Goal: Task Accomplishment & Management: Complete application form

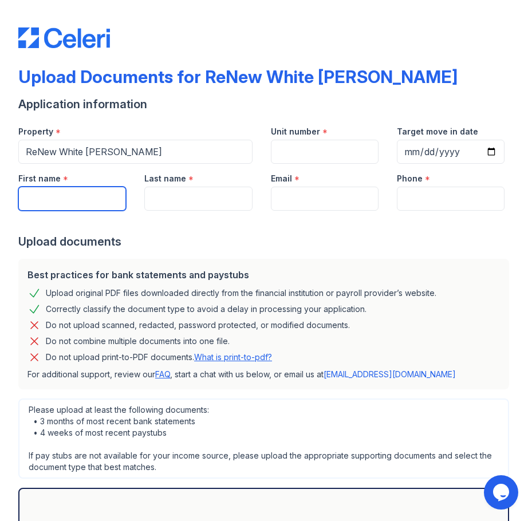
click at [100, 196] on input "First name" at bounding box center [72, 199] width 108 height 24
type input "e"
type input "Ebony"
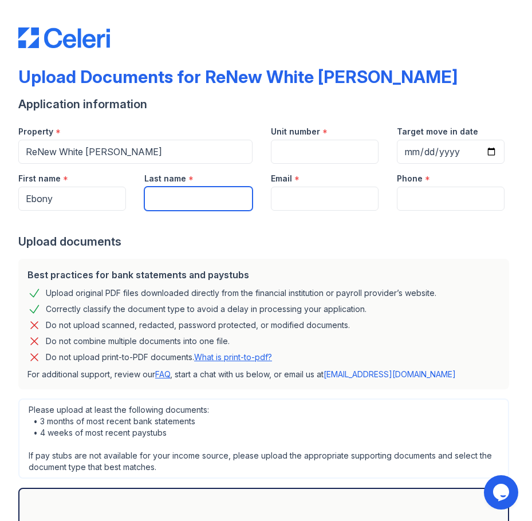
click at [196, 200] on input "Last name" at bounding box center [198, 199] width 108 height 24
type input "b"
type input "Brown"
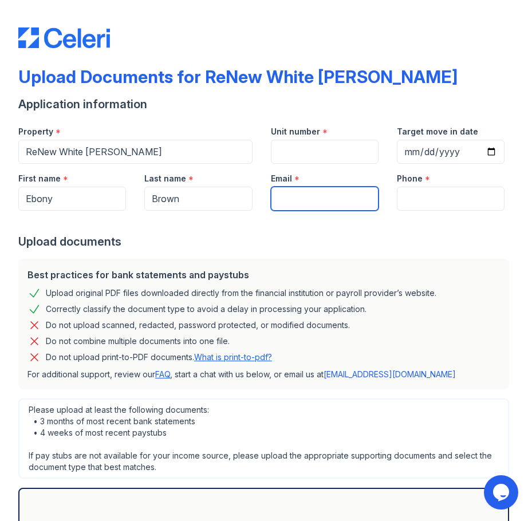
click at [274, 206] on input "Email" at bounding box center [325, 199] width 108 height 24
type input "[EMAIL_ADDRESS][DOMAIN_NAME]"
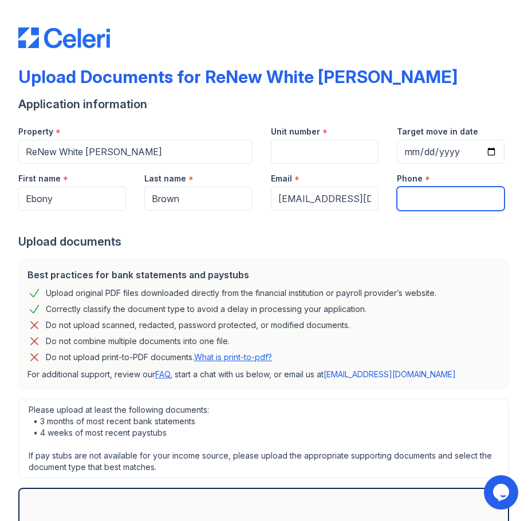
click at [404, 200] on input "Phone" at bounding box center [451, 199] width 108 height 24
type input "[PHONE_NUMBER]"
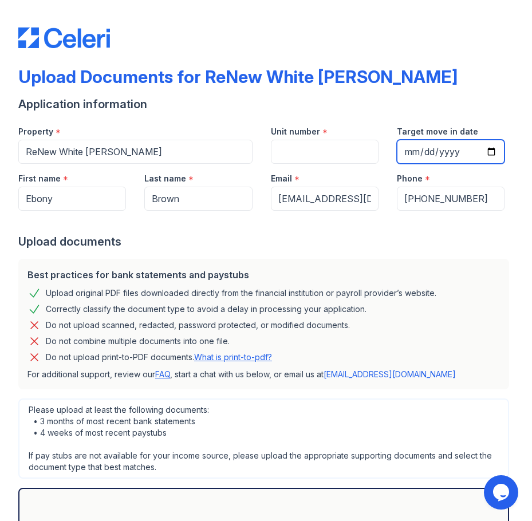
click at [483, 152] on input "Target move in date" at bounding box center [451, 152] width 108 height 24
type input "[DATE]"
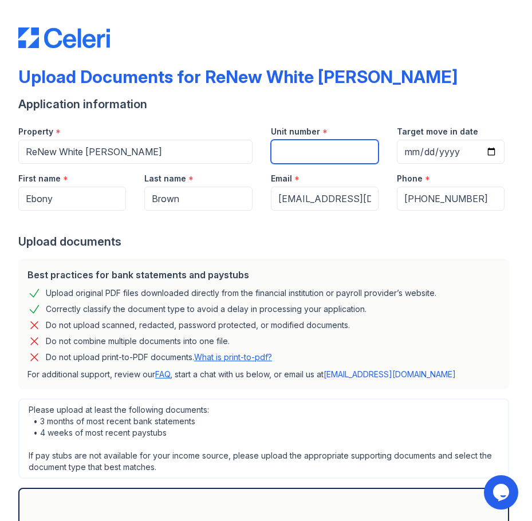
click at [301, 152] on input "Unit number" at bounding box center [325, 152] width 108 height 24
type input "TBD"
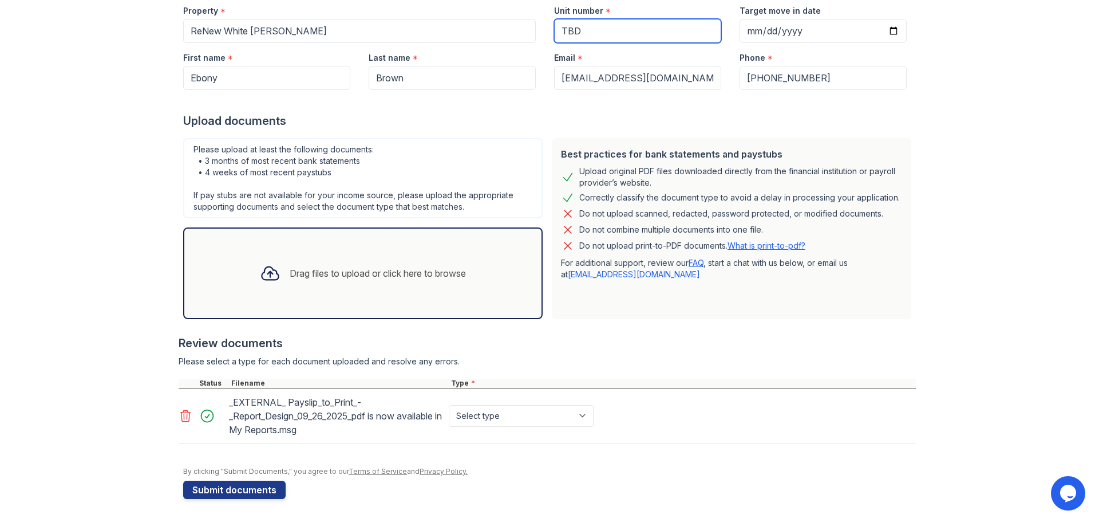
scroll to position [121, 0]
click at [584, 417] on select "Select type Paystub Bank Statement Offer Letter Tax Documents Benefit Award Let…" at bounding box center [521, 416] width 145 height 22
select select "paystub"
click at [449, 405] on select "Select type Paystub Bank Statement Offer Letter Tax Documents Benefit Award Let…" at bounding box center [521, 416] width 145 height 22
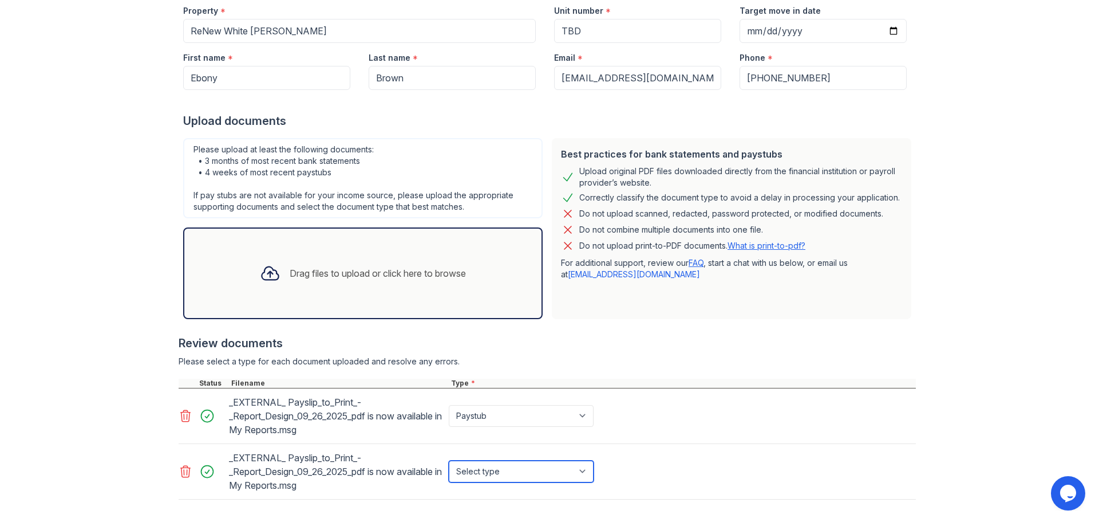
click at [583, 475] on select "Select type Paystub Bank Statement Offer Letter Tax Documents Benefit Award Let…" at bounding box center [521, 471] width 145 height 22
select select "paystub"
click at [449, 460] on select "Select type Paystub Bank Statement Offer Letter Tax Documents Benefit Award Let…" at bounding box center [521, 471] width 145 height 22
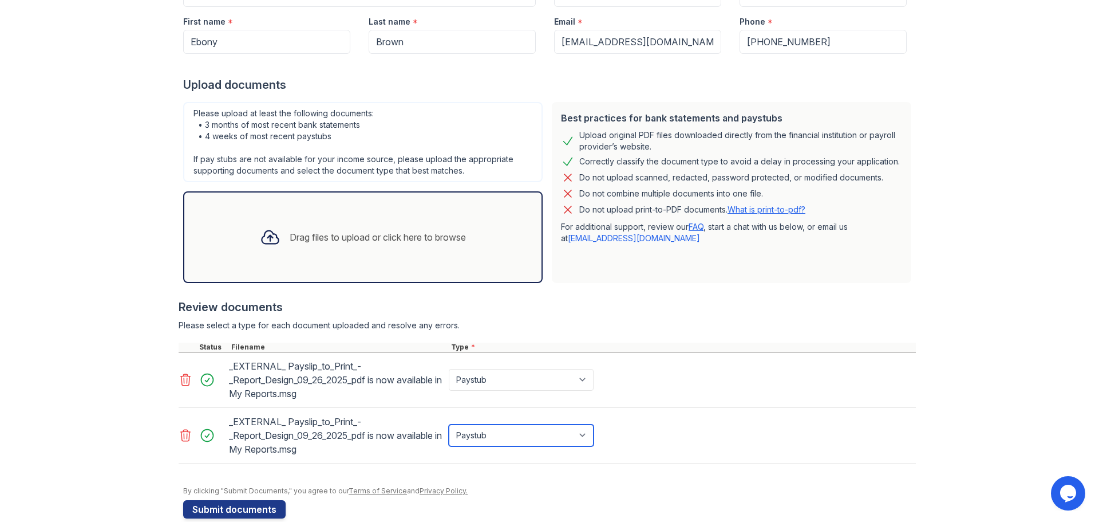
scroll to position [176, 0]
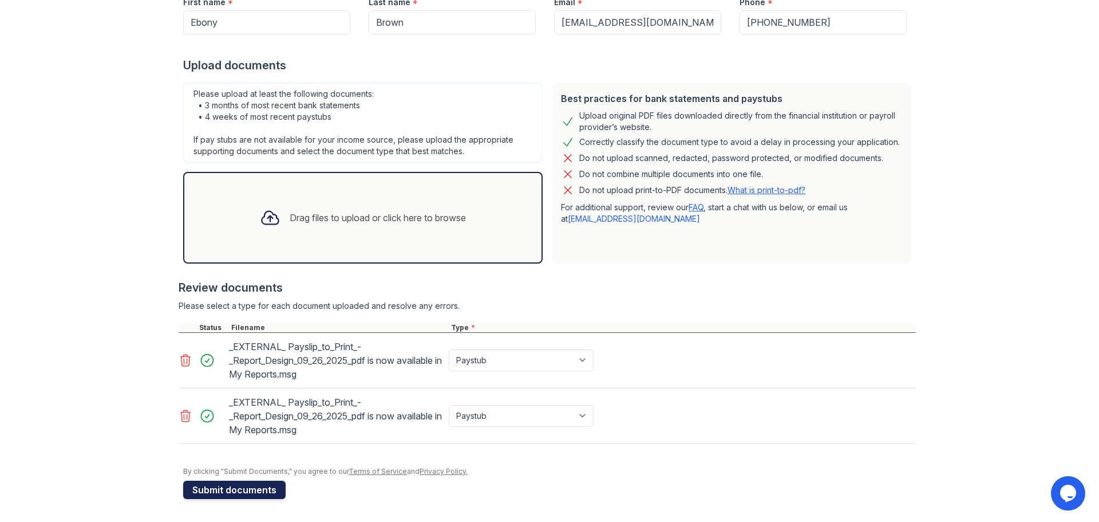
click at [223, 487] on button "Submit documents" at bounding box center [234, 489] width 102 height 18
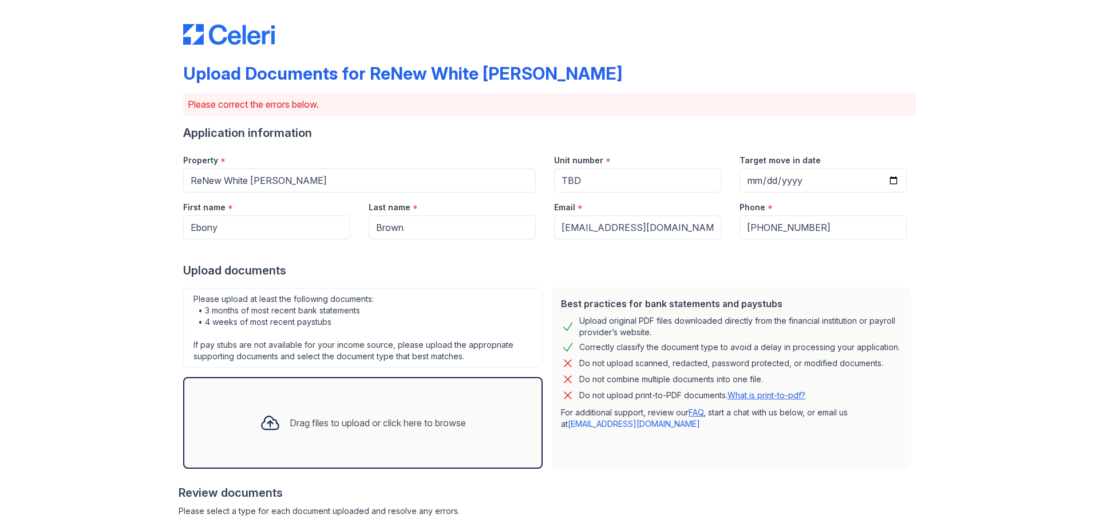
scroll to position [0, 0]
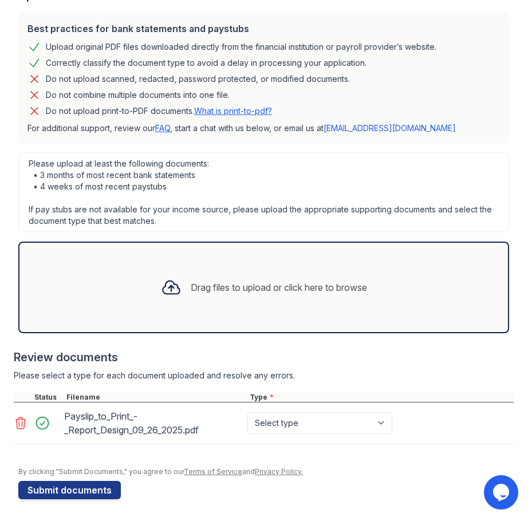
scroll to position [247, 0]
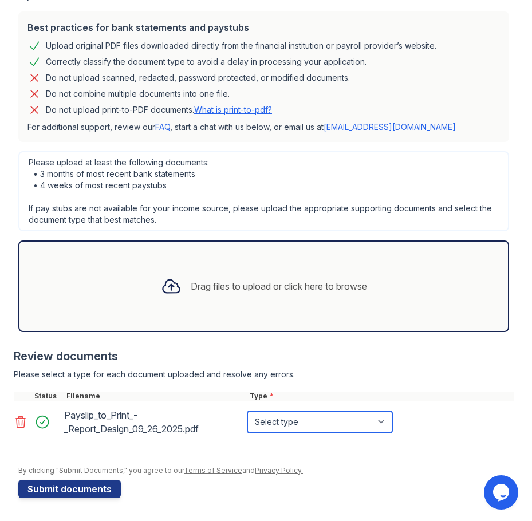
click at [386, 423] on select "Select type Paystub Bank Statement Offer Letter Tax Documents Benefit Award Let…" at bounding box center [319, 422] width 145 height 22
select select "paystub"
click at [247, 411] on select "Select type Paystub Bank Statement Offer Letter Tax Documents Benefit Award Let…" at bounding box center [319, 422] width 145 height 22
click at [20, 421] on icon at bounding box center [21, 422] width 14 height 14
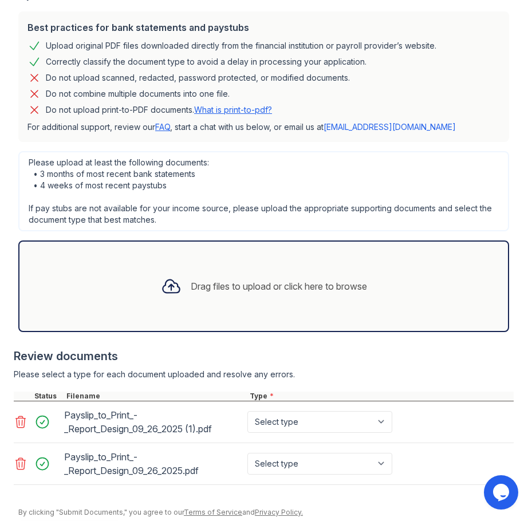
scroll to position [289, 0]
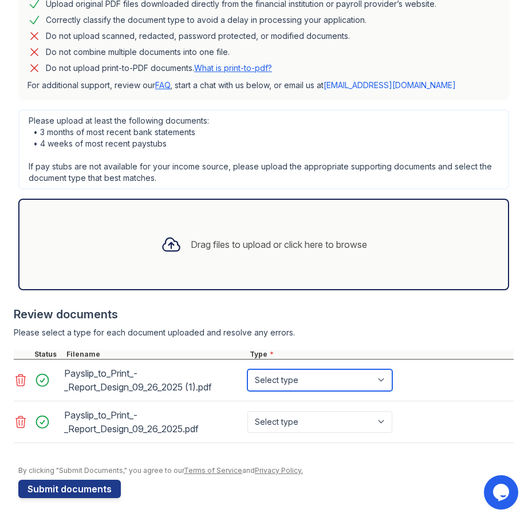
click at [349, 379] on select "Select type Paystub Bank Statement Offer Letter Tax Documents Benefit Award Let…" at bounding box center [319, 380] width 145 height 22
select select "paystub"
click at [247, 369] on select "Select type Paystub Bank Statement Offer Letter Tax Documents Benefit Award Let…" at bounding box center [319, 380] width 145 height 22
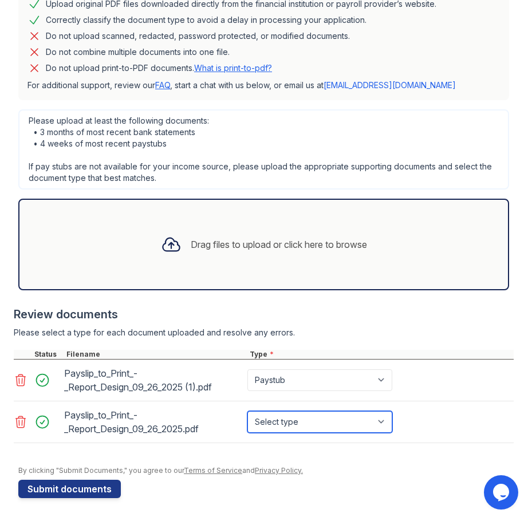
click at [333, 420] on select "Select type Paystub Bank Statement Offer Letter Tax Documents Benefit Award Let…" at bounding box center [319, 422] width 145 height 22
select select "paystub"
click at [247, 411] on select "Select type Paystub Bank Statement Offer Letter Tax Documents Benefit Award Let…" at bounding box center [319, 422] width 145 height 22
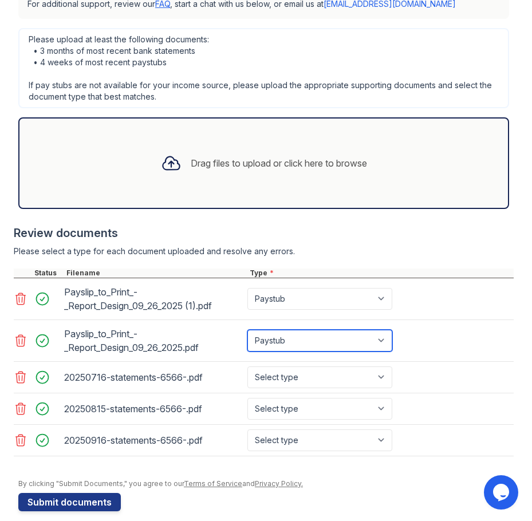
scroll to position [384, 0]
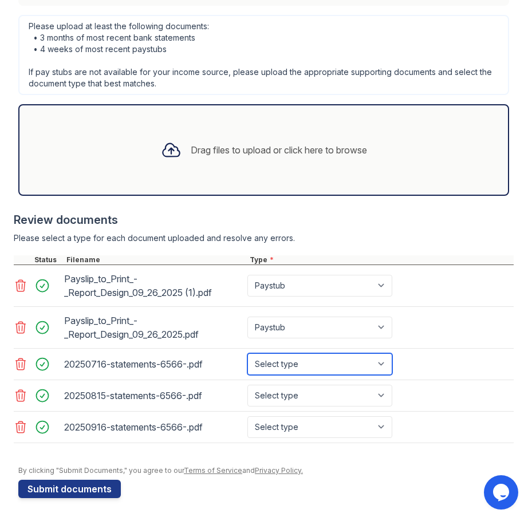
click at [266, 365] on select "Select type Paystub Bank Statement Offer Letter Tax Documents Benefit Award Let…" at bounding box center [319, 364] width 145 height 22
select select "bank_statement"
click at [247, 353] on select "Select type Paystub Bank Statement Offer Letter Tax Documents Benefit Award Let…" at bounding box center [319, 364] width 145 height 22
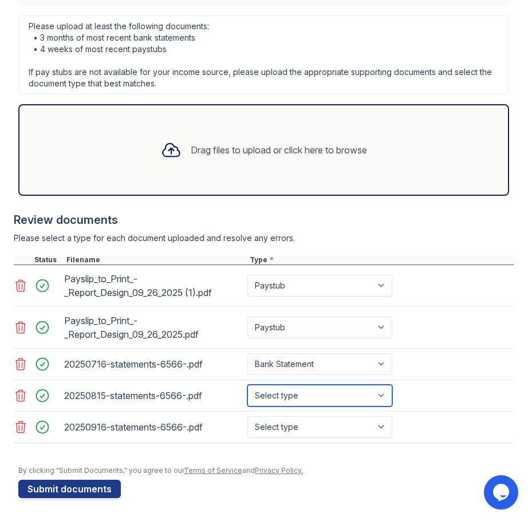
click at [295, 389] on select "Select type Paystub Bank Statement Offer Letter Tax Documents Benefit Award Let…" at bounding box center [319, 396] width 145 height 22
select select "bank_statement"
click at [247, 385] on select "Select type Paystub Bank Statement Offer Letter Tax Documents Benefit Award Let…" at bounding box center [319, 396] width 145 height 22
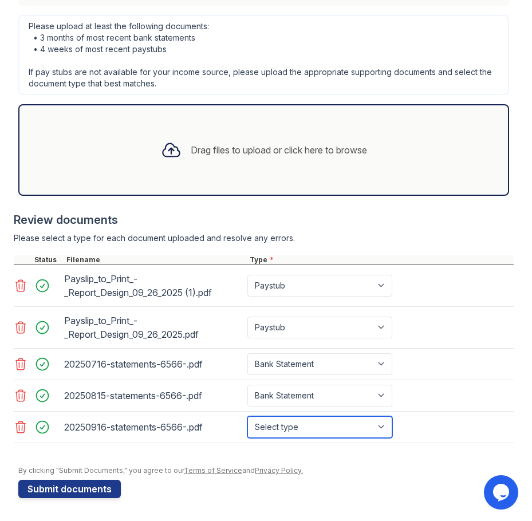
click at [331, 425] on select "Select type Paystub Bank Statement Offer Letter Tax Documents Benefit Award Let…" at bounding box center [319, 427] width 145 height 22
select select "bank_statement"
click at [247, 416] on select "Select type Paystub Bank Statement Offer Letter Tax Documents Benefit Award Let…" at bounding box center [319, 427] width 145 height 22
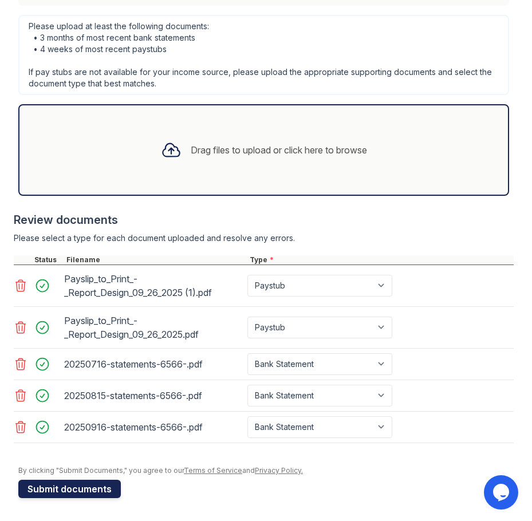
click at [96, 487] on button "Submit documents" at bounding box center [69, 489] width 102 height 18
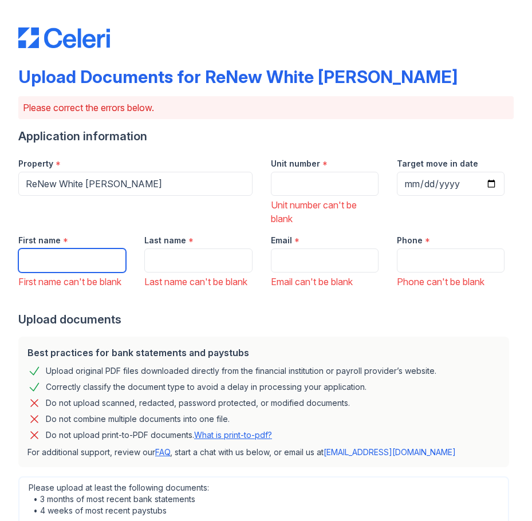
click at [102, 258] on input "First name" at bounding box center [72, 260] width 108 height 24
type input "Ebony"
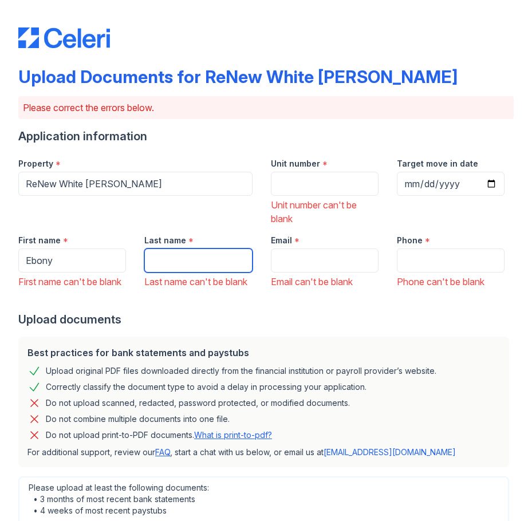
click at [200, 256] on input "Last name" at bounding box center [198, 260] width 108 height 24
type input "Brown"
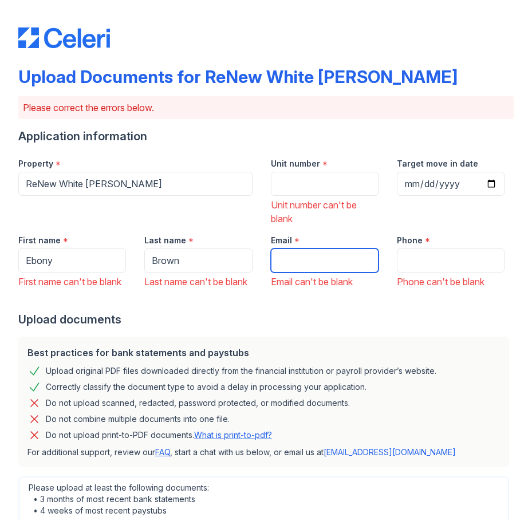
click at [293, 256] on input "Email" at bounding box center [325, 260] width 108 height 24
type input "[EMAIL_ADDRESS][DOMAIN_NAME]"
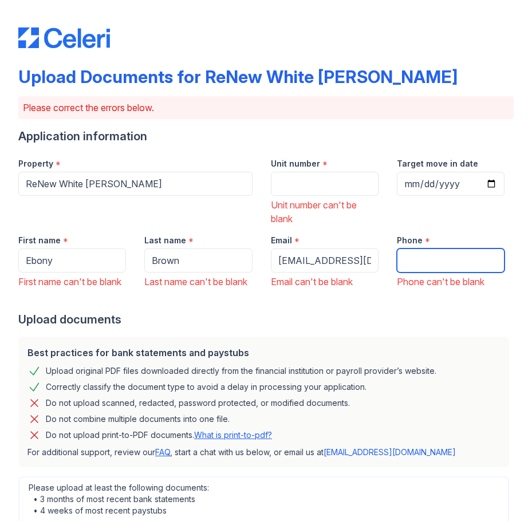
click at [420, 261] on input "Phone" at bounding box center [451, 260] width 108 height 24
type input "[PHONE_NUMBER]"
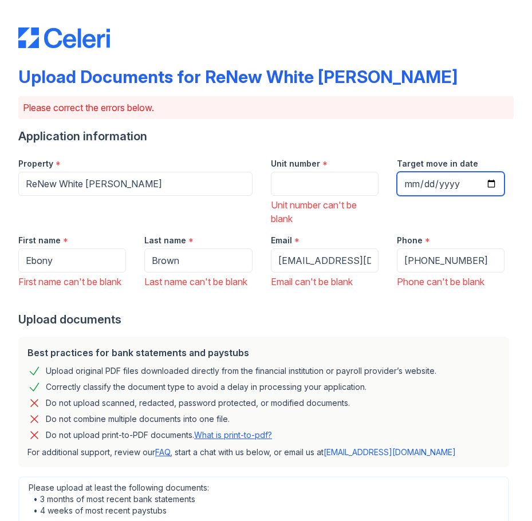
click at [447, 181] on input "Target move in date" at bounding box center [451, 184] width 108 height 24
click at [483, 181] on input "Target move in date" at bounding box center [451, 184] width 108 height 24
type input "[DATE]"
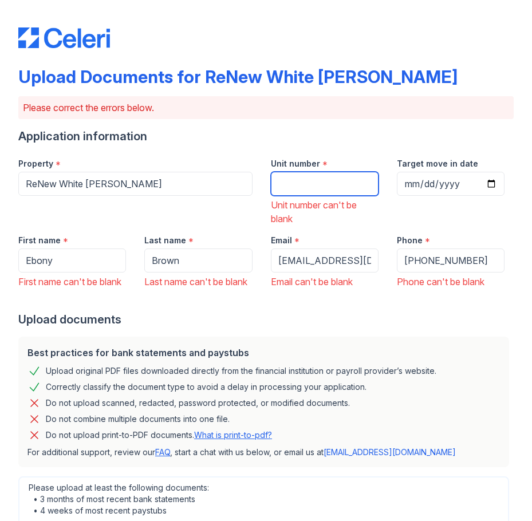
click at [298, 183] on input "Unit number" at bounding box center [325, 184] width 108 height 24
type input "TBD"
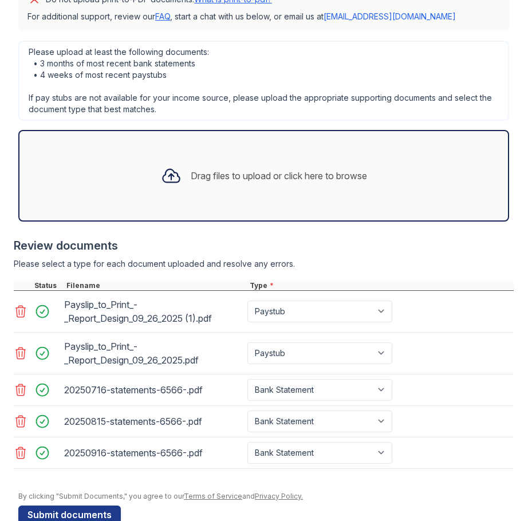
scroll to position [475, 0]
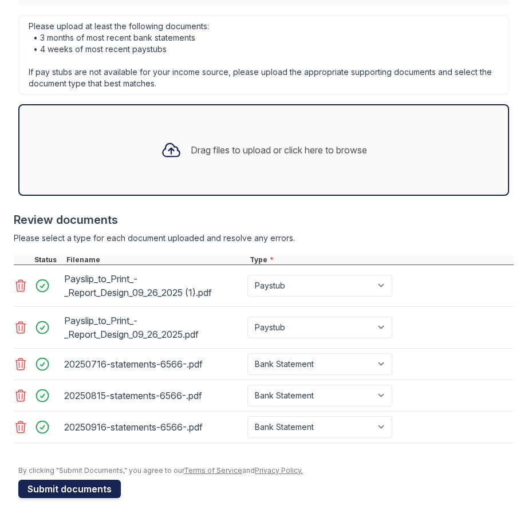
click at [80, 492] on button "Submit documents" at bounding box center [69, 489] width 102 height 18
